Goal: Information Seeking & Learning: Learn about a topic

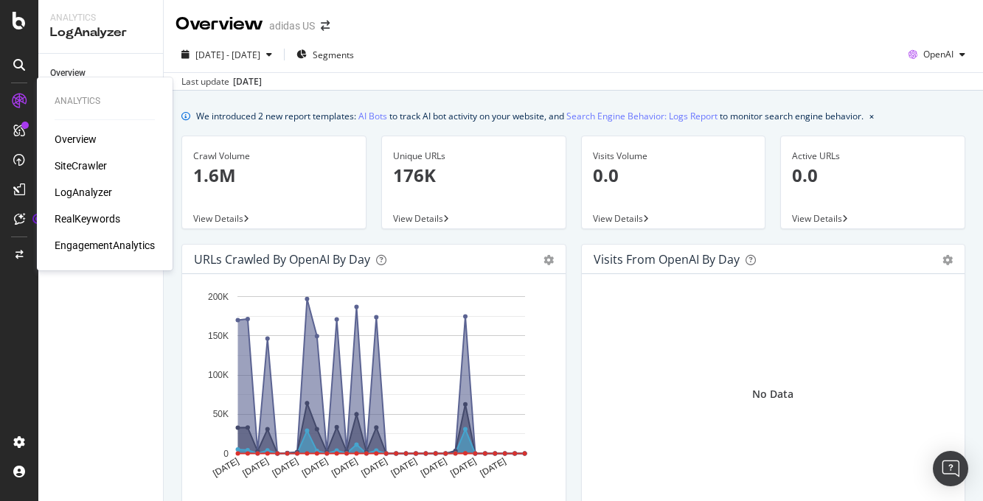
click at [112, 244] on div "EngagementAnalytics" at bounding box center [105, 245] width 100 height 15
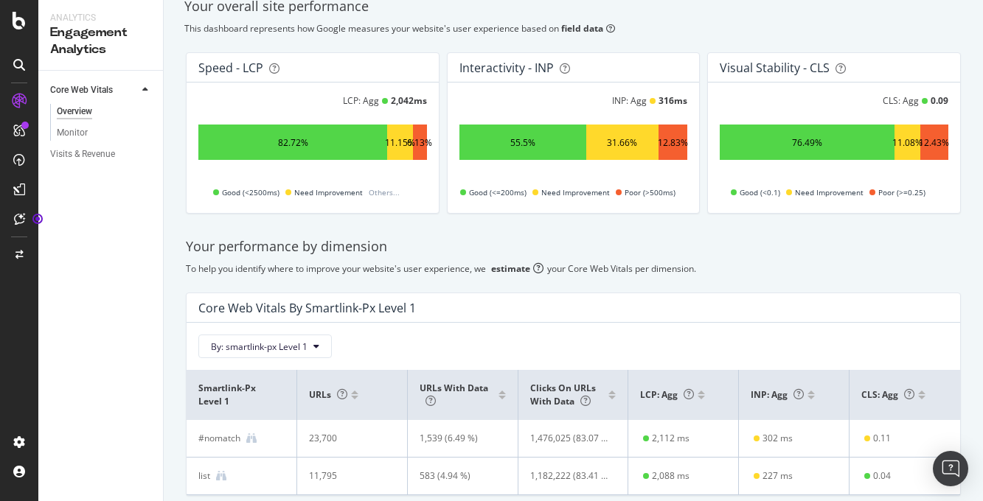
scroll to position [87, 0]
